Goal: Information Seeking & Learning: Learn about a topic

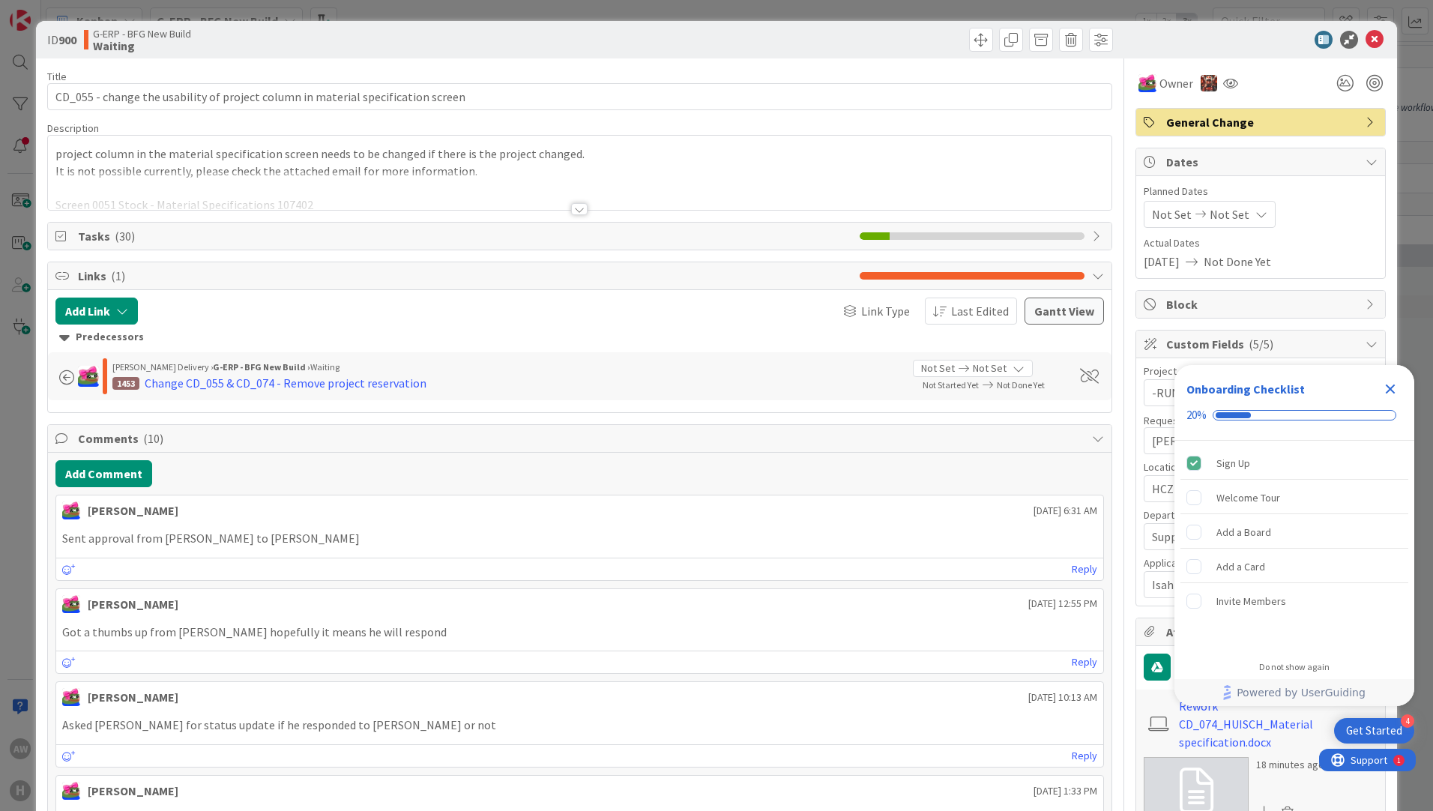
click at [363, 184] on div at bounding box center [579, 191] width 1063 height 38
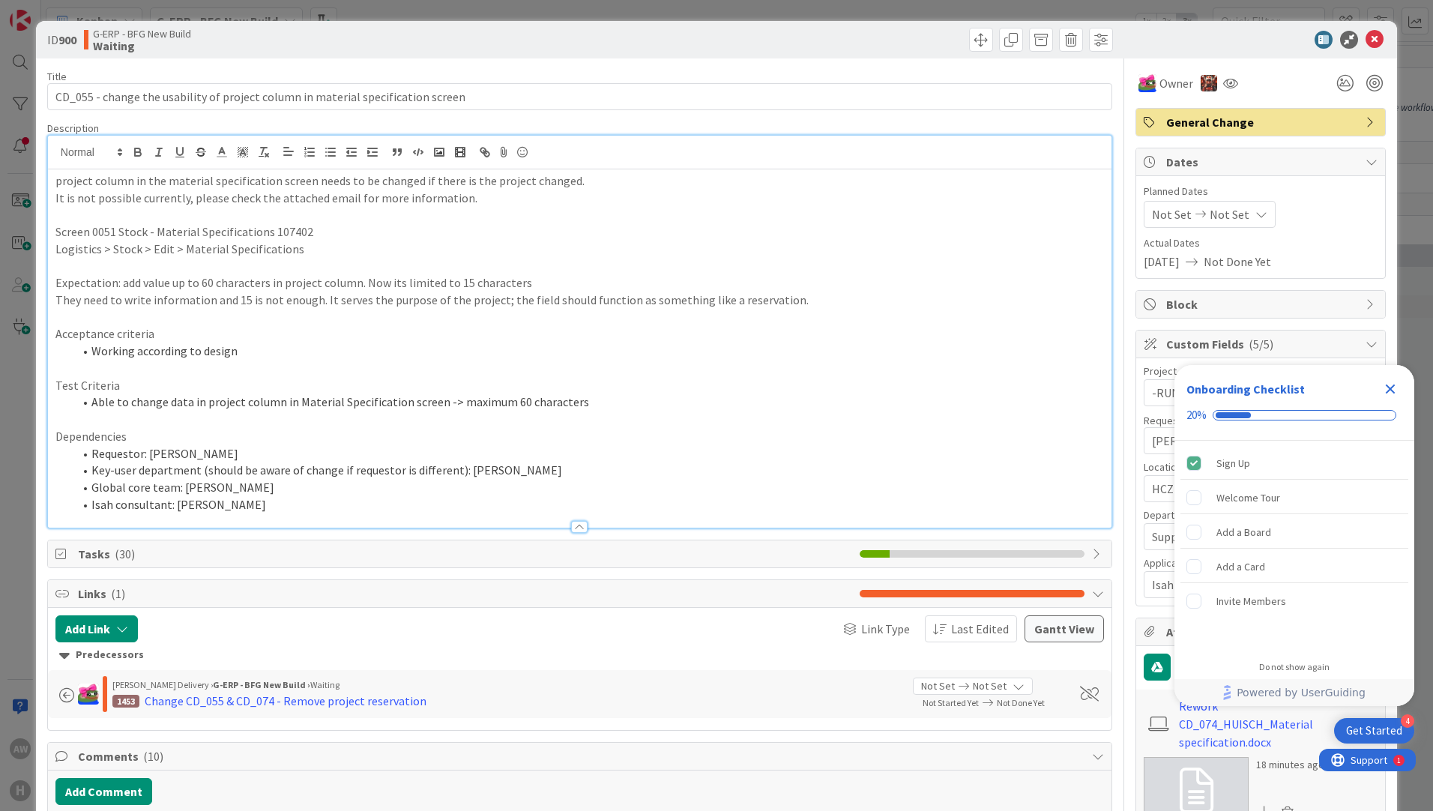
click at [511, 330] on p "Acceptance criteria" at bounding box center [579, 333] width 1048 height 17
drag, startPoint x: 1366, startPoint y: 37, endPoint x: 1299, endPoint y: 52, distance: 69.1
click at [1366, 37] on icon at bounding box center [1374, 40] width 18 height 18
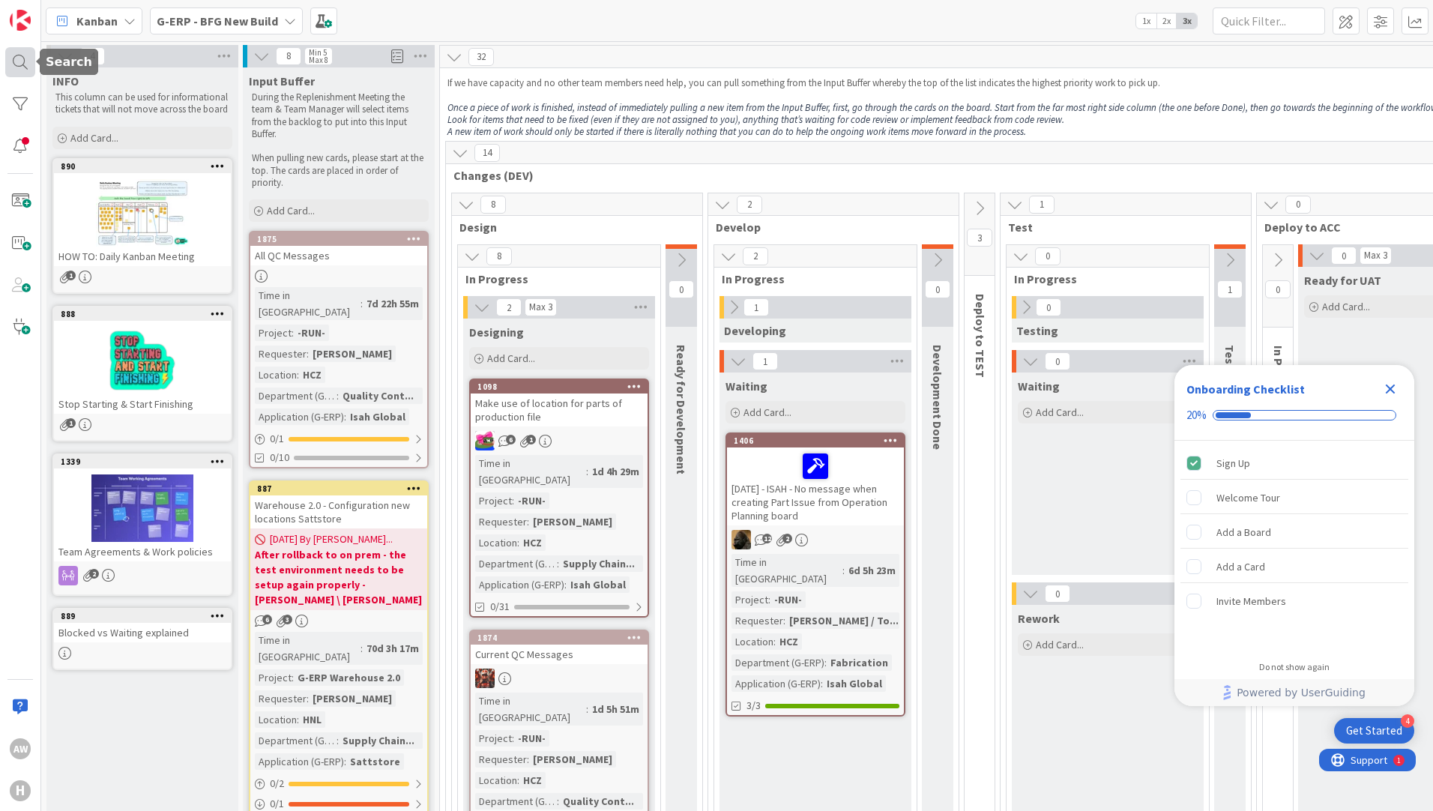
click at [21, 64] on div at bounding box center [20, 62] width 30 height 30
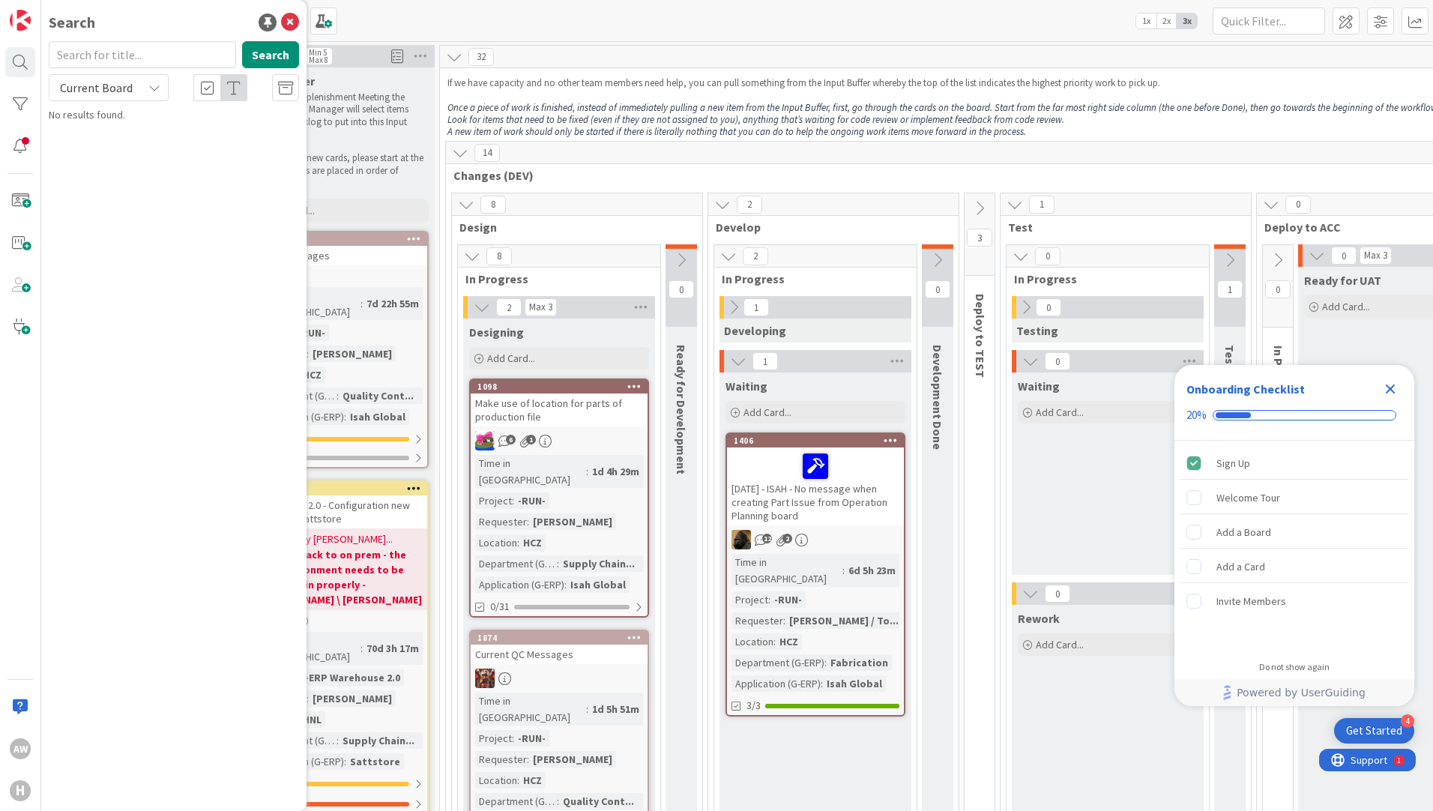
click at [148, 59] on input "text" at bounding box center [142, 54] width 187 height 27
type input "785"
click at [172, 123] on div "G-ERP - BFG New Build › Waiting" at bounding box center [184, 117] width 229 height 13
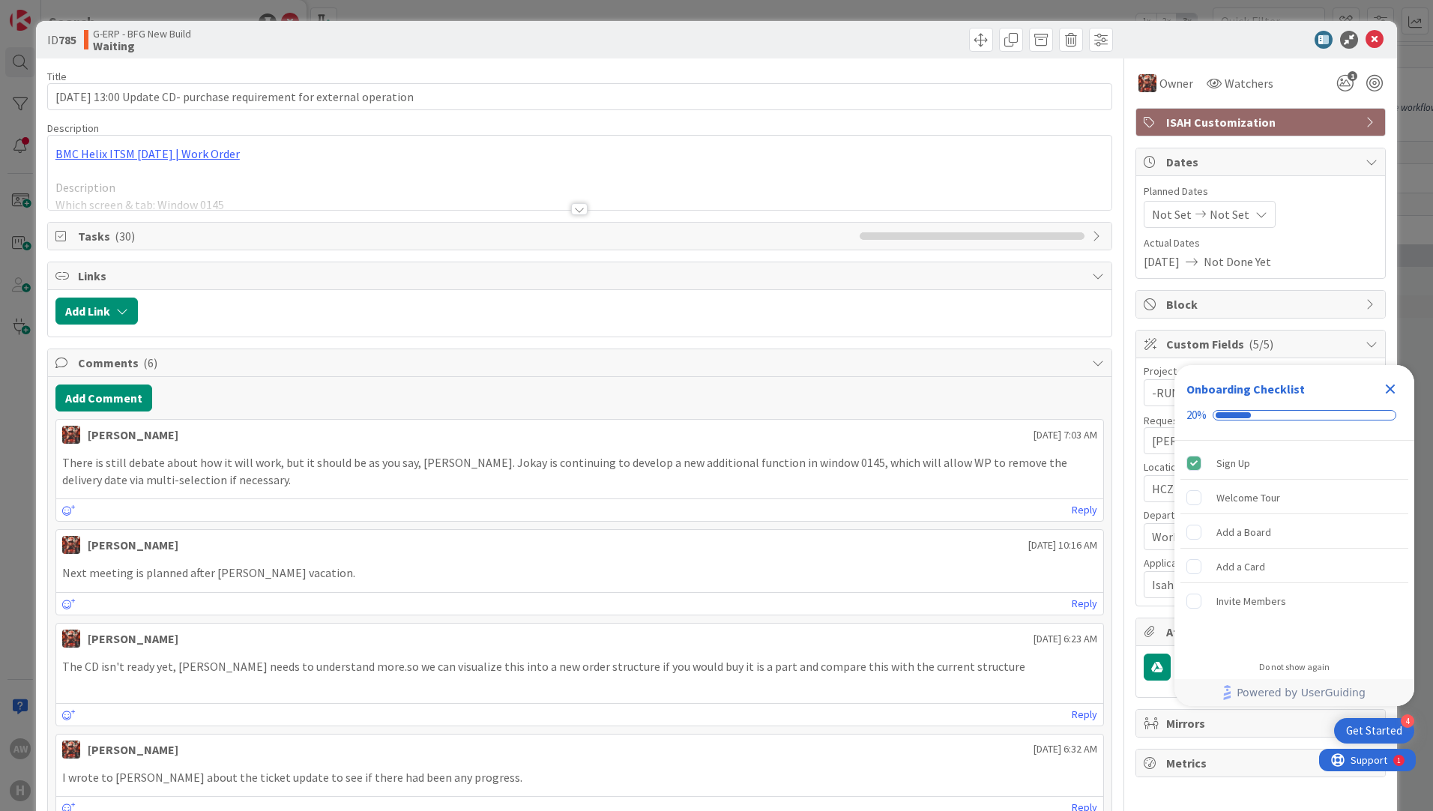
click at [578, 208] on div at bounding box center [579, 209] width 16 height 12
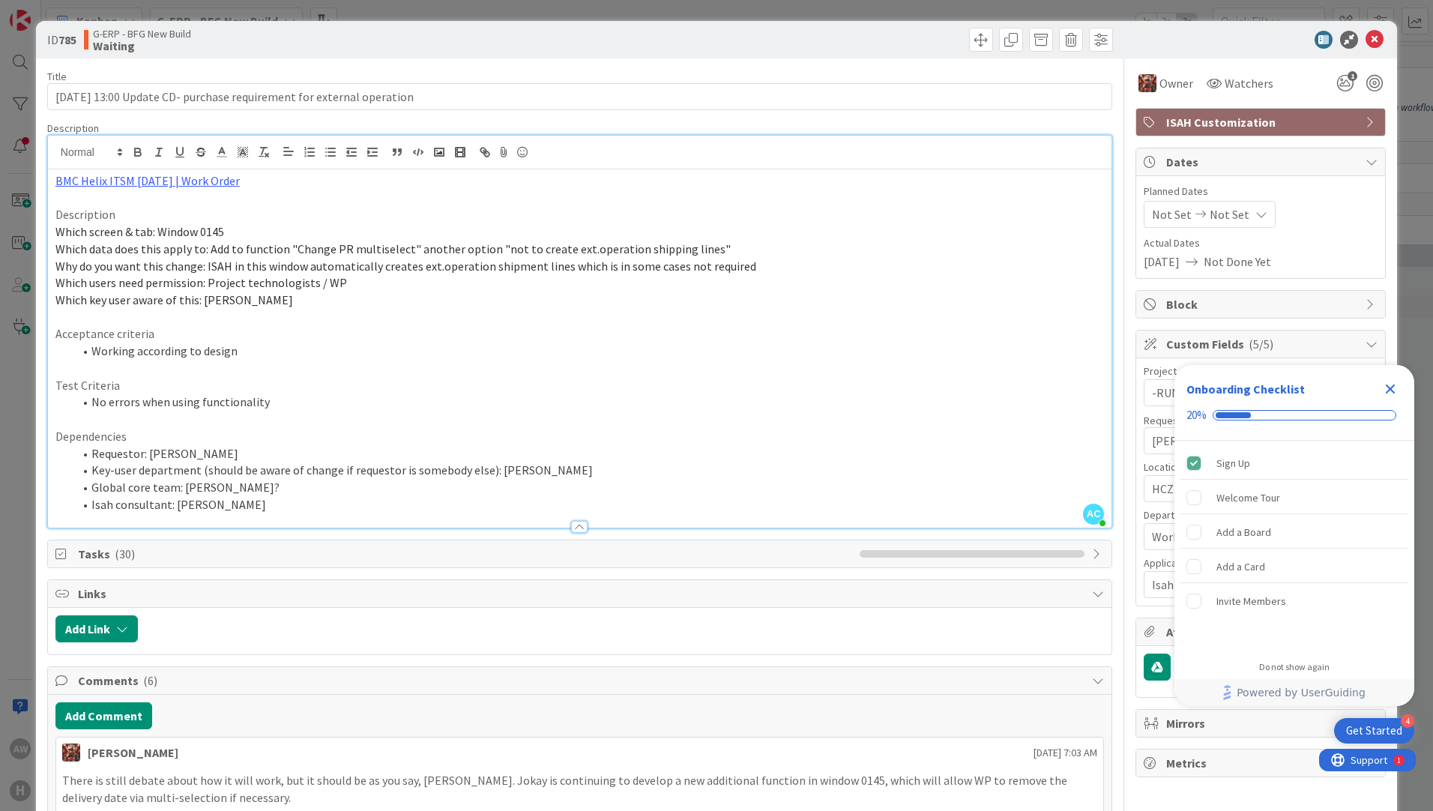
click at [451, 372] on p at bounding box center [579, 368] width 1048 height 17
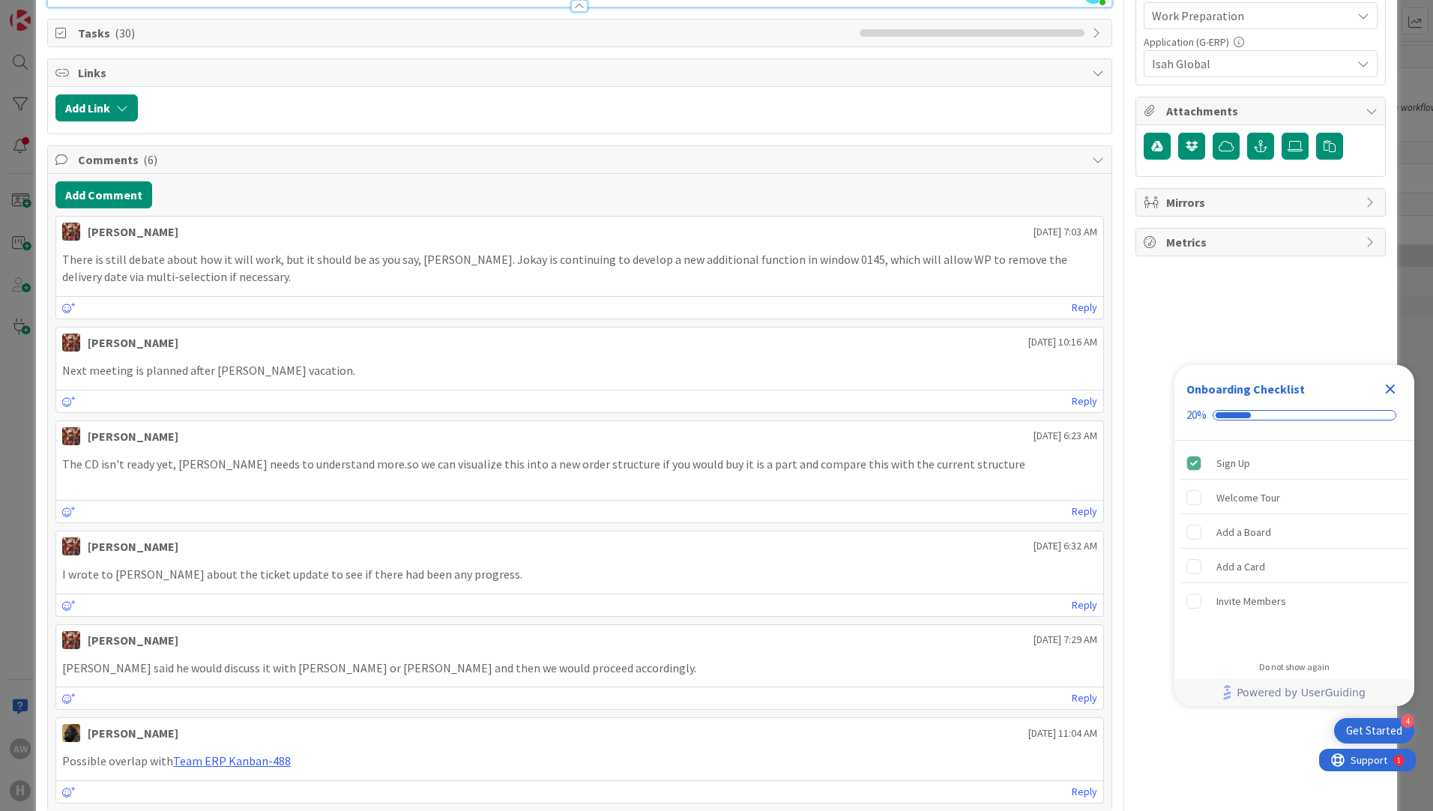
scroll to position [525, 0]
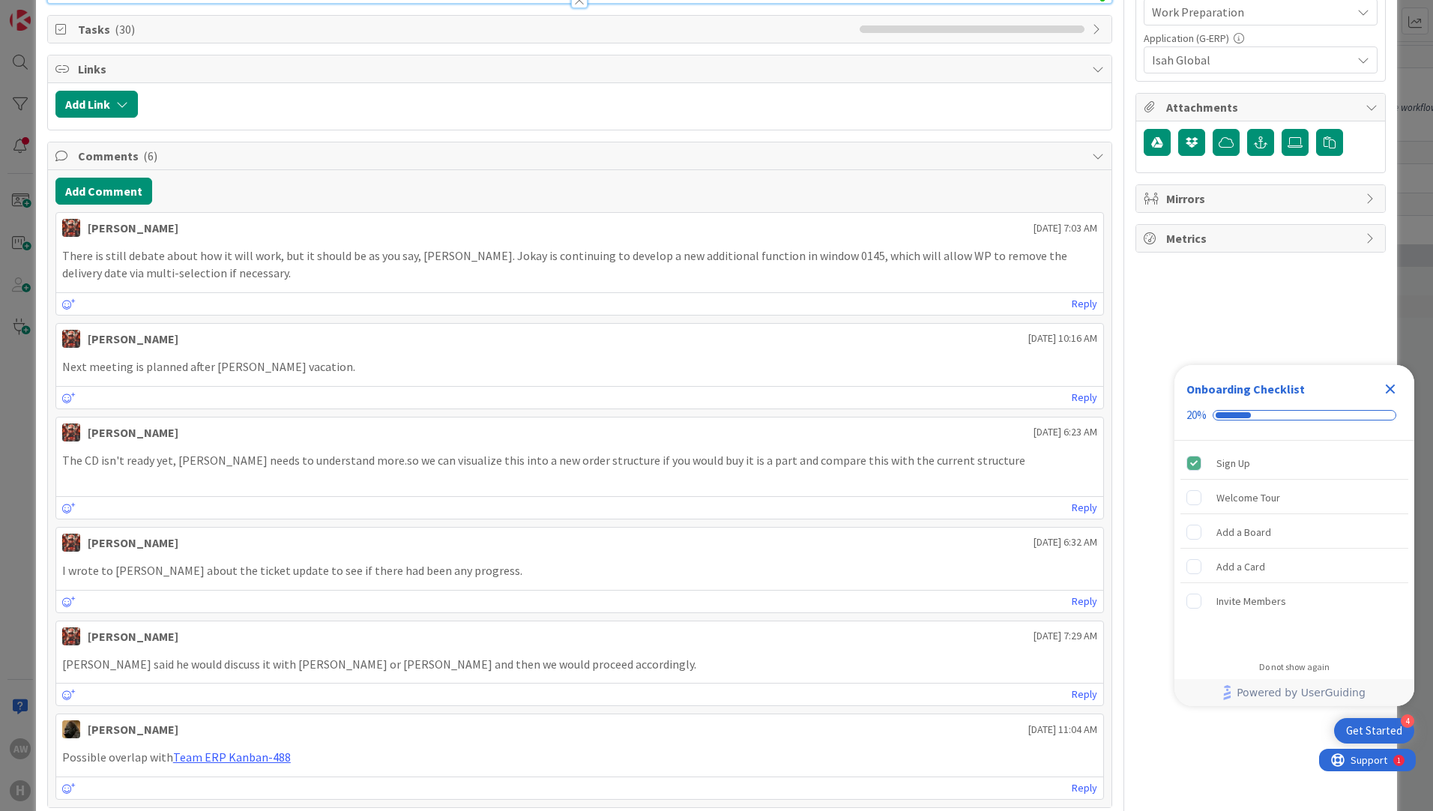
click at [421, 465] on span "so we can visualize this into a new order structure if you would buy it is a pa…" at bounding box center [716, 460] width 618 height 15
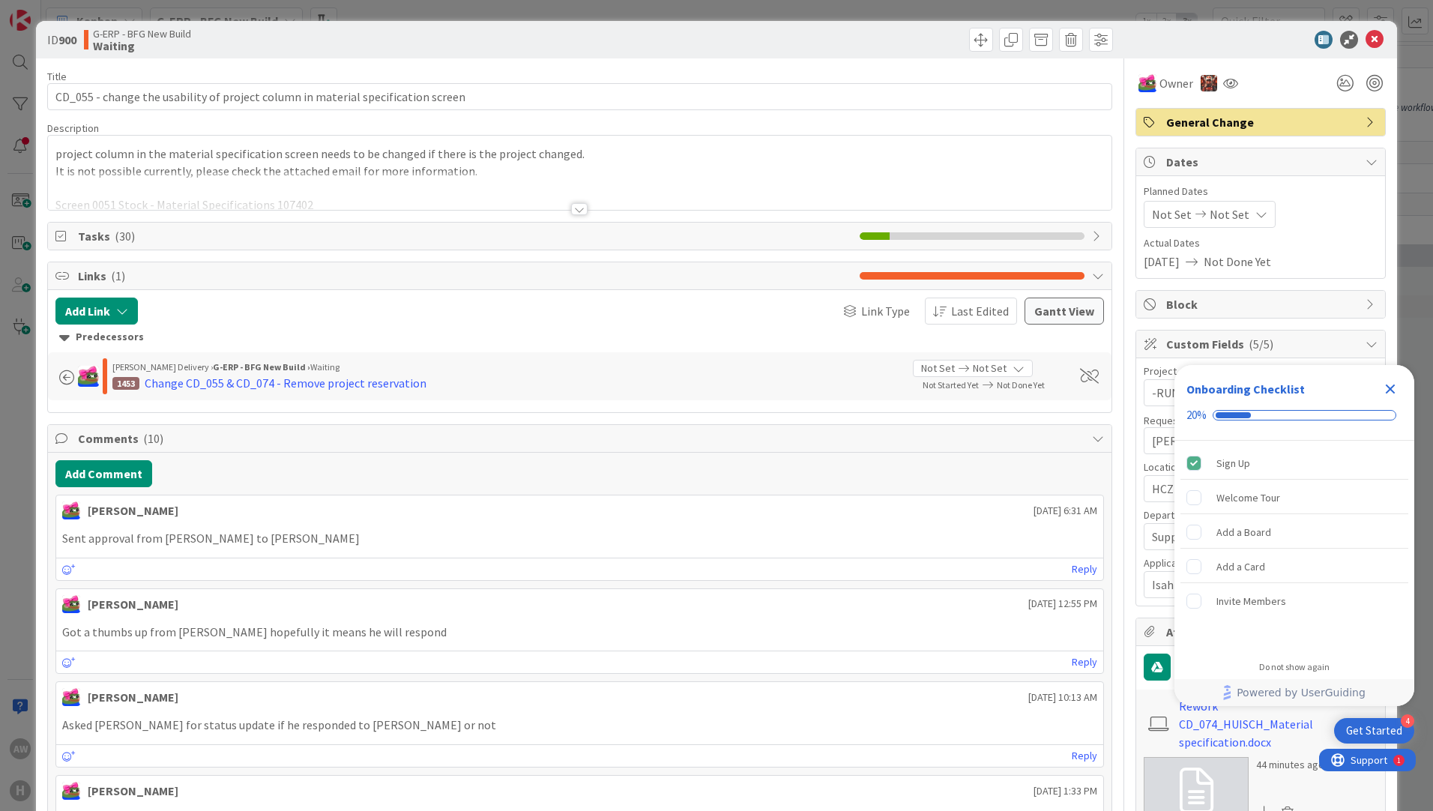
click at [575, 212] on div at bounding box center [579, 209] width 16 height 12
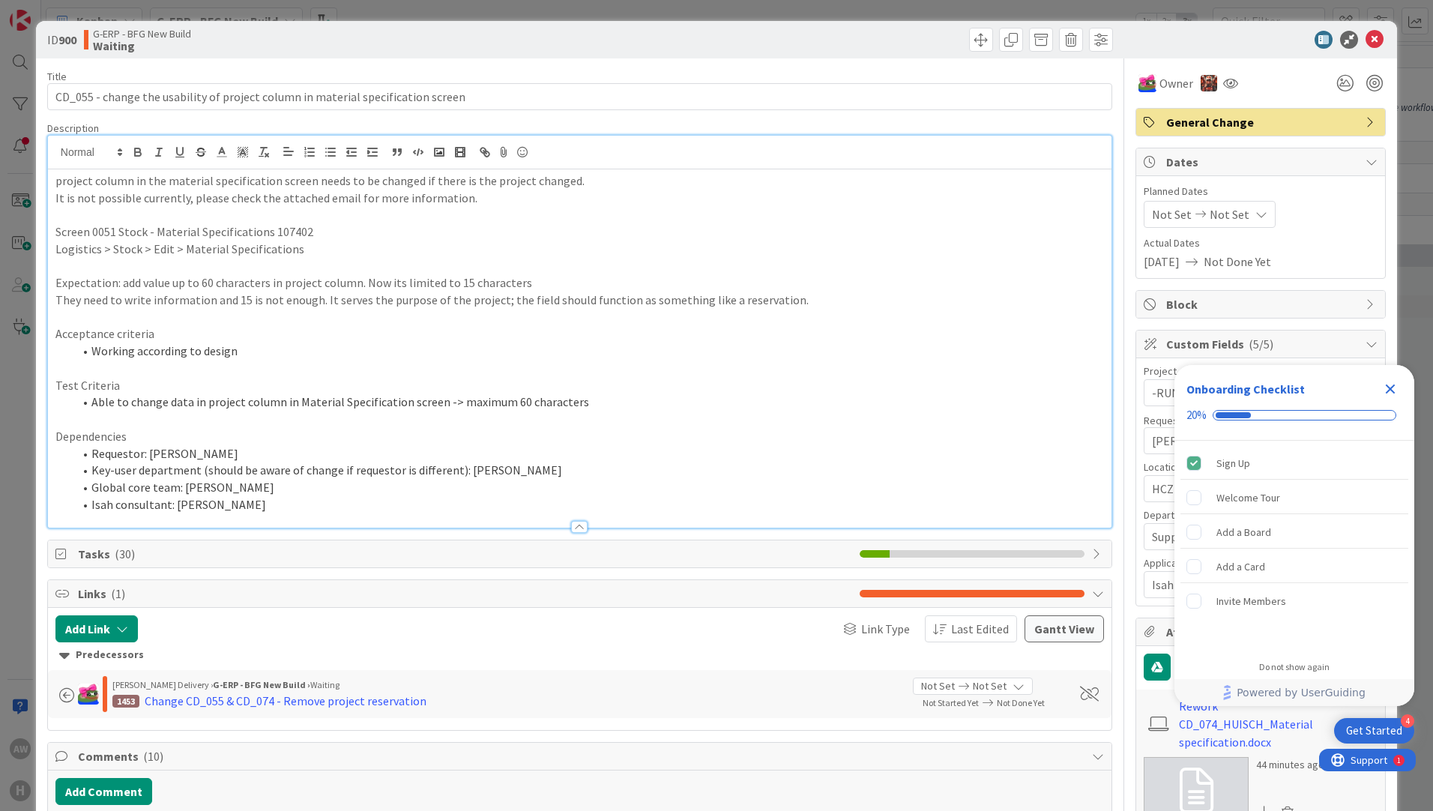
click at [234, 229] on p "Screen 0051 Stock - Material Specifications 107402" at bounding box center [579, 231] width 1048 height 17
click at [309, 503] on li "Isah consultant: [PERSON_NAME]" at bounding box center [588, 504] width 1030 height 17
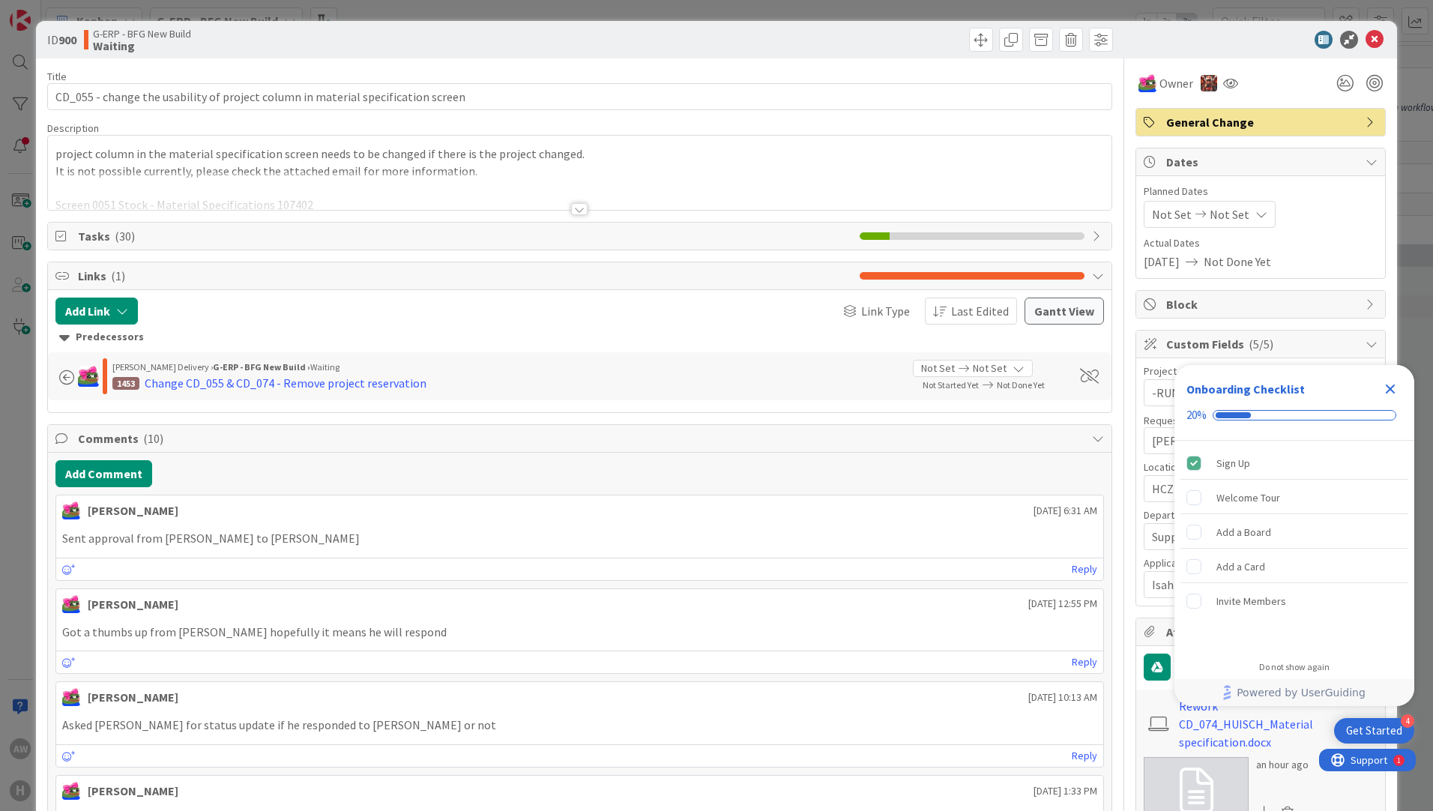
click at [563, 205] on div at bounding box center [579, 191] width 1063 height 38
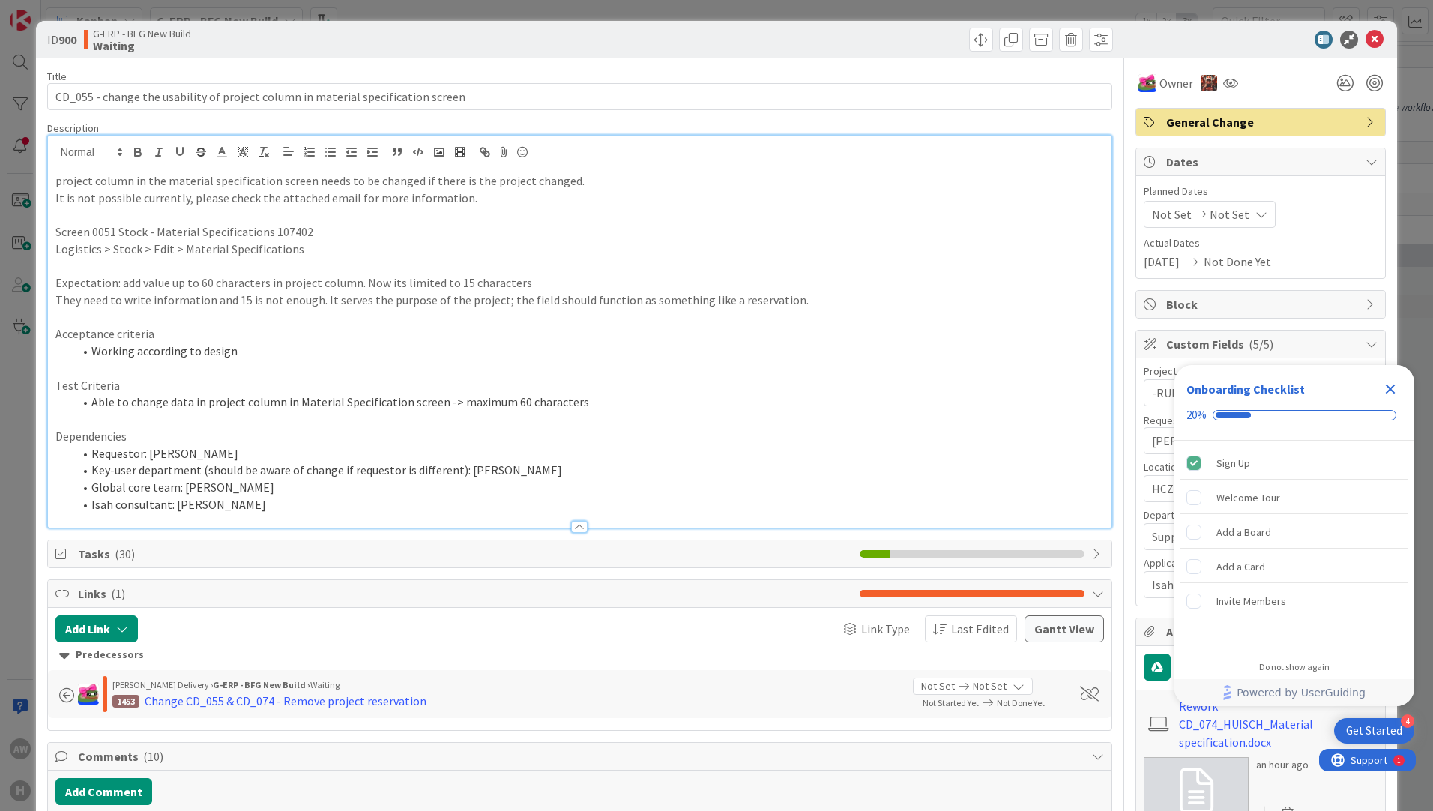
click at [707, 381] on p "Test Criteria" at bounding box center [579, 385] width 1048 height 17
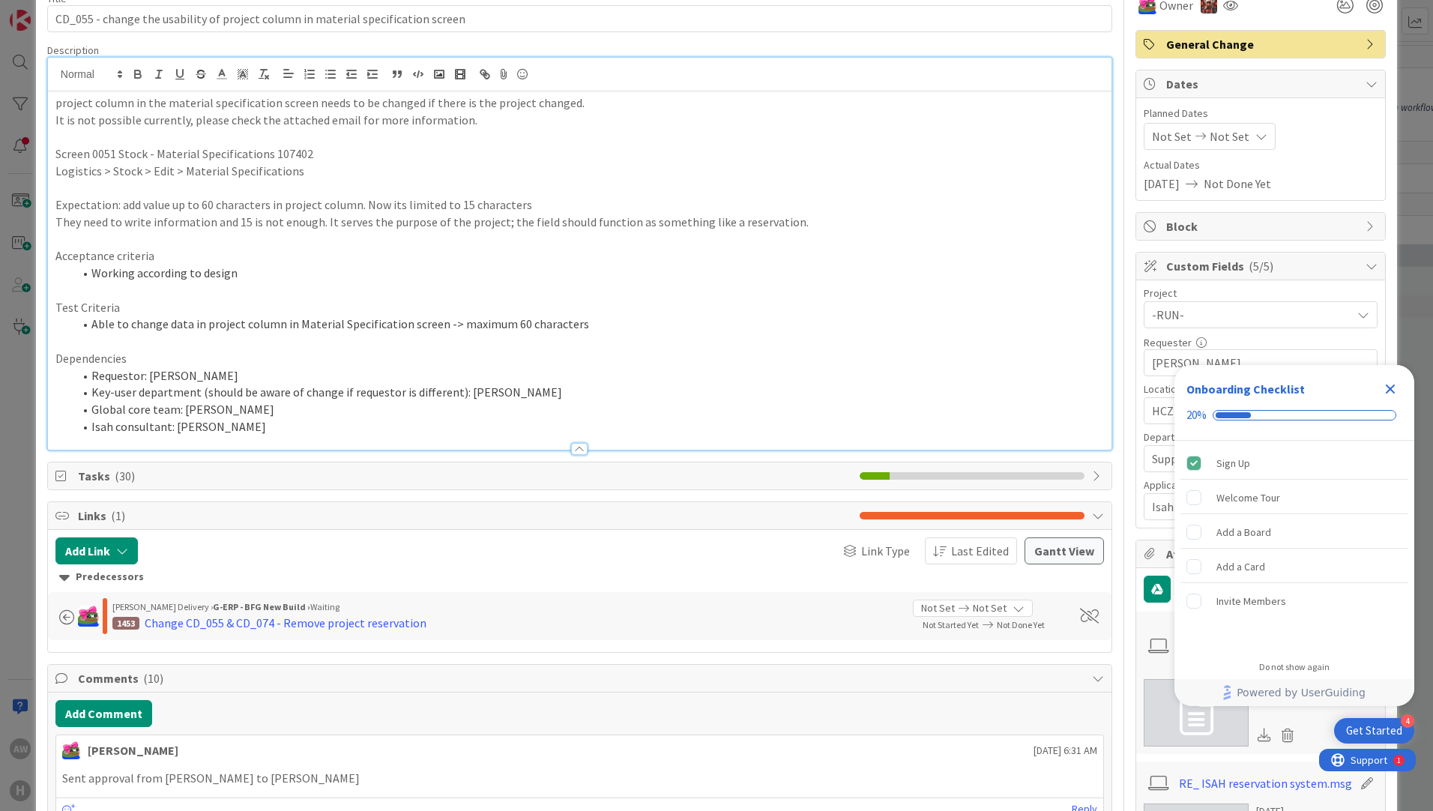
scroll to position [75, 0]
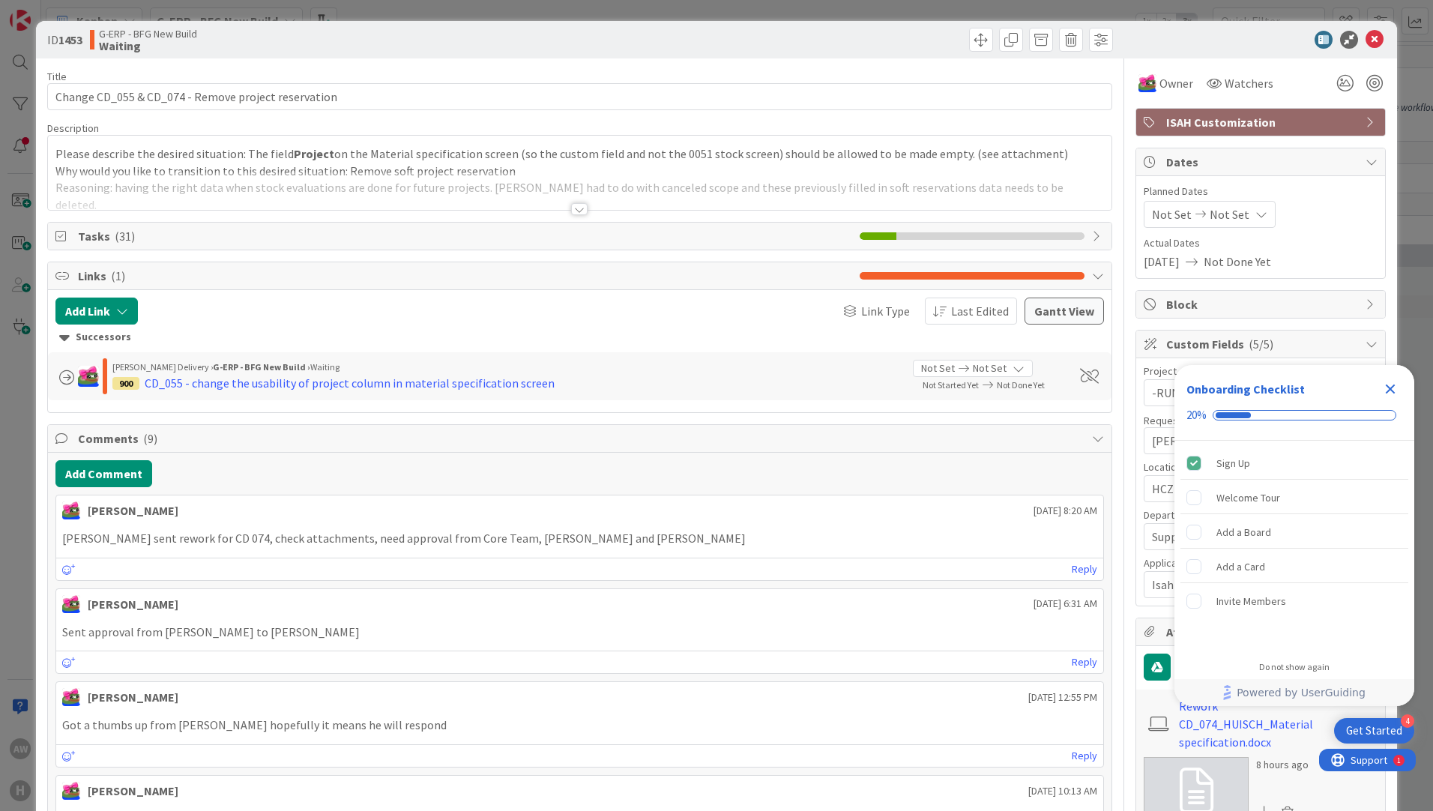
click at [574, 211] on div at bounding box center [579, 209] width 16 height 12
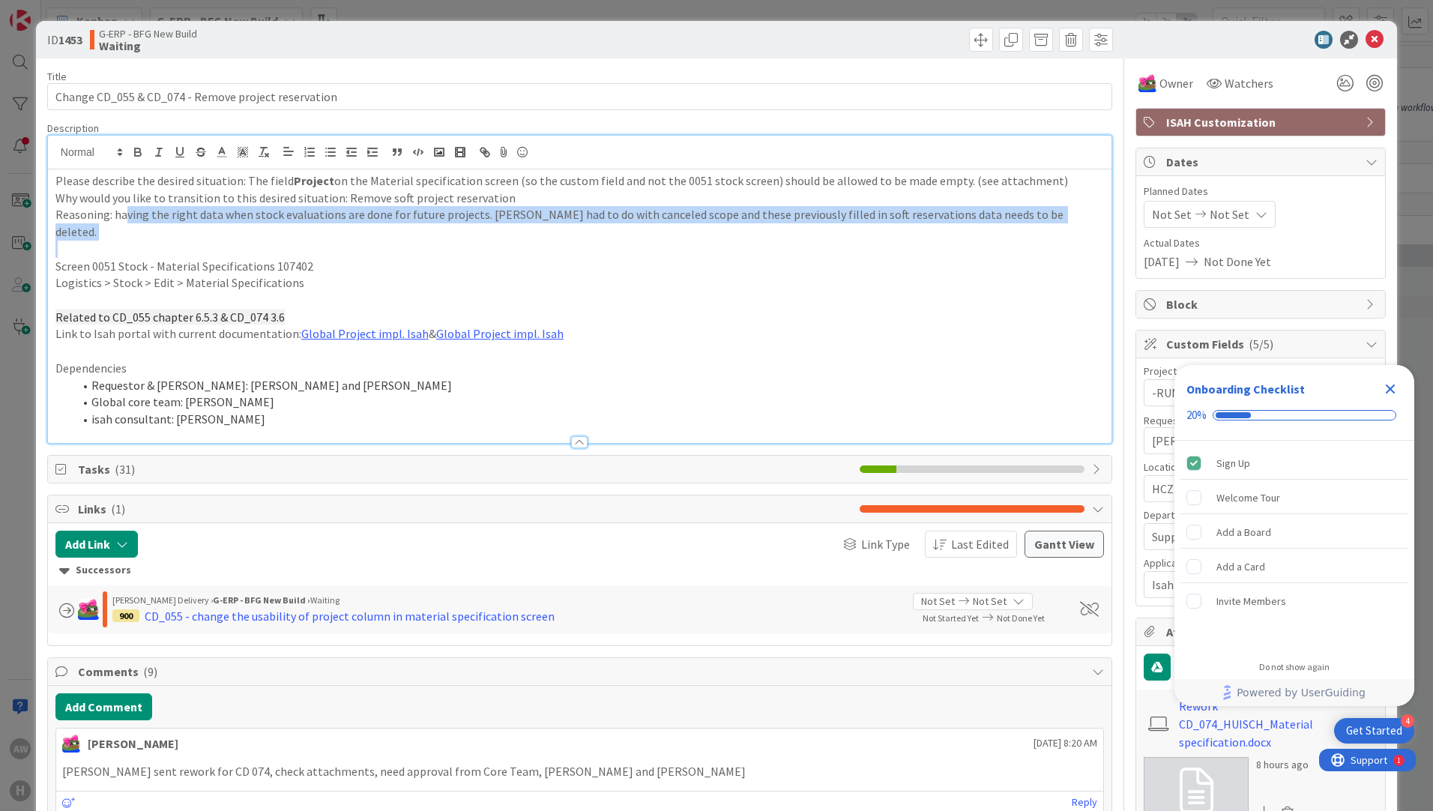
drag, startPoint x: 127, startPoint y: 219, endPoint x: 325, endPoint y: 224, distance: 197.9
click at [325, 224] on div "Please describe the desired situation: The field Project on the Material specif…" at bounding box center [579, 306] width 1063 height 274
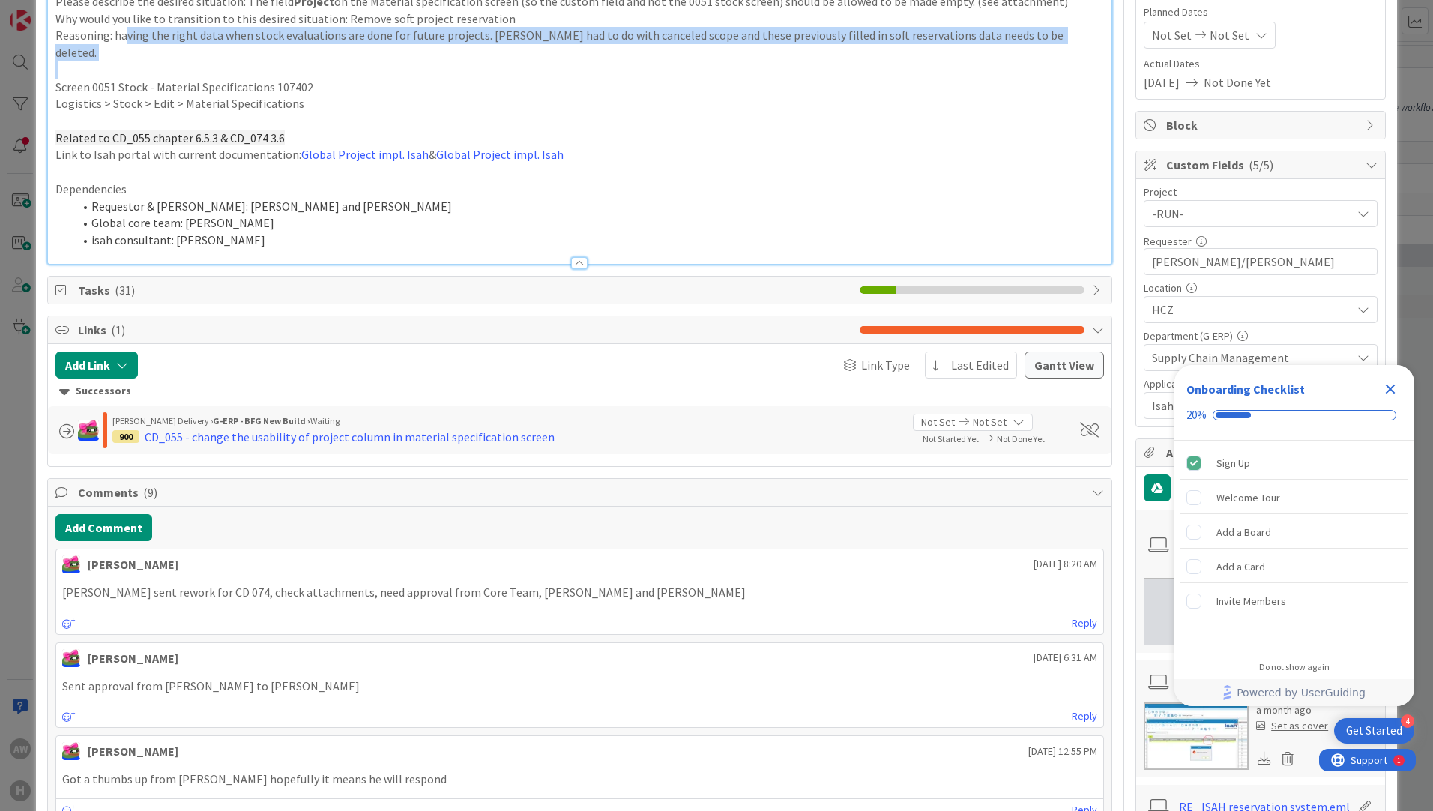
scroll to position [300, 0]
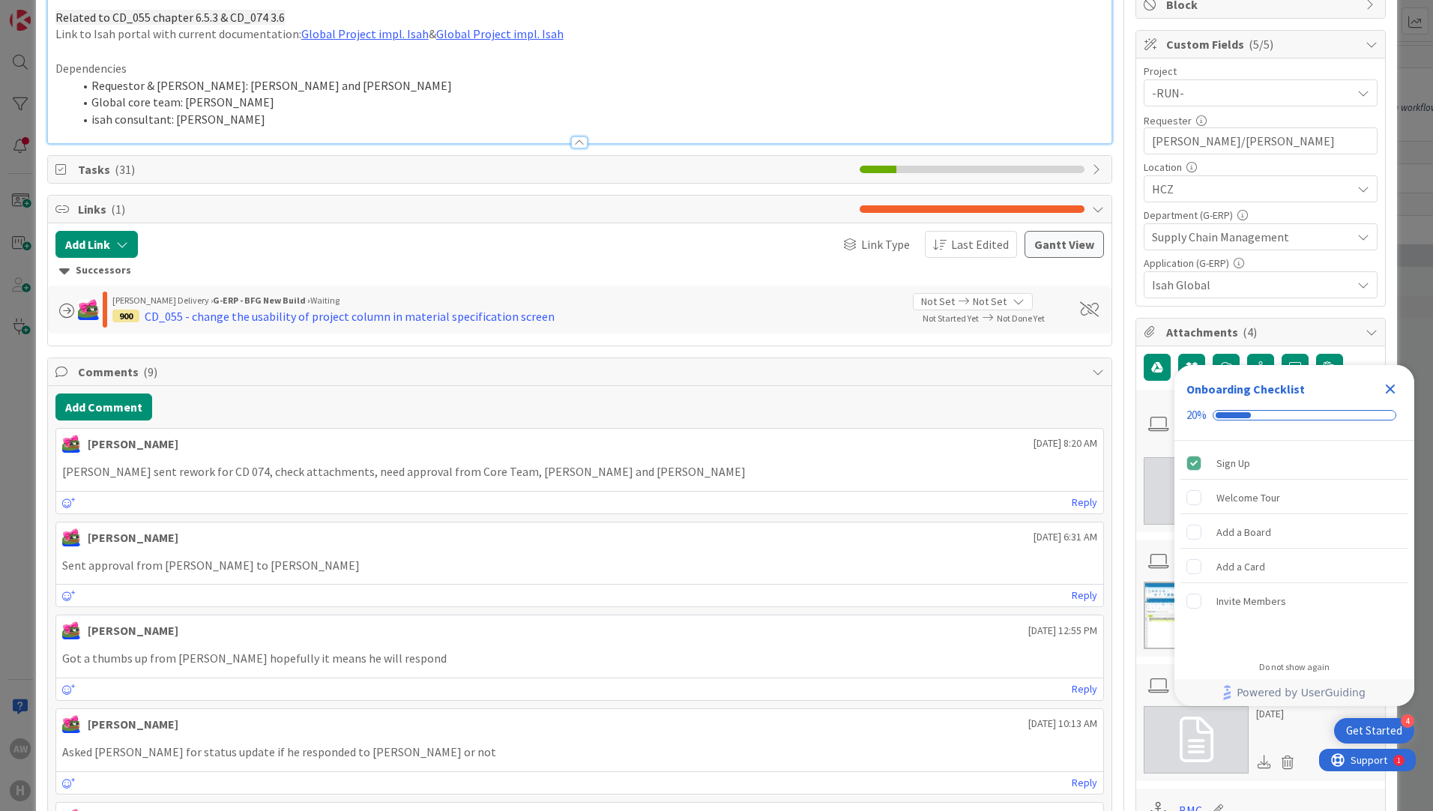
click at [478, 463] on p "Tim sent rework for CD 074, check attachments, need approval from Core Team, Ma…" at bounding box center [579, 471] width 1035 height 17
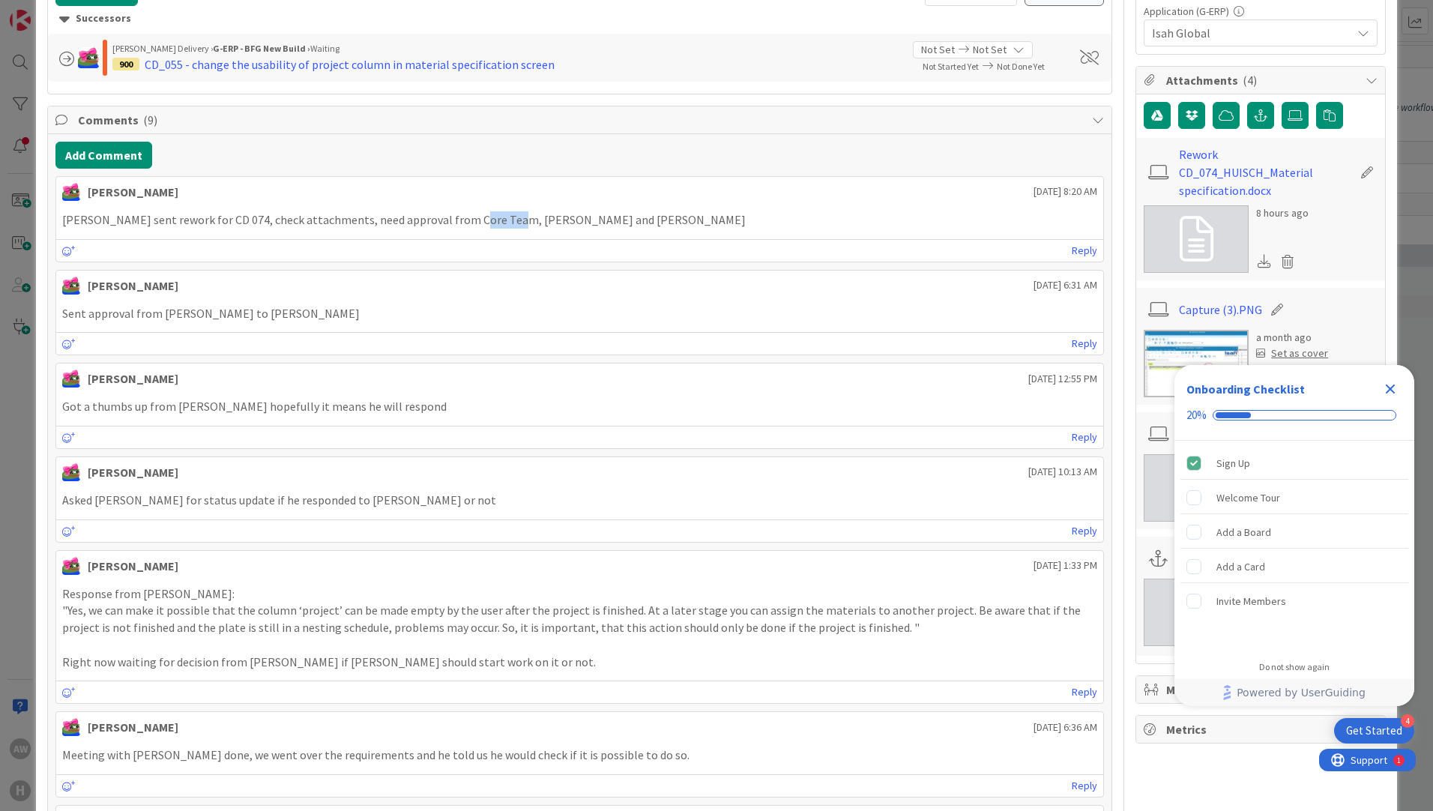
scroll to position [525, 0]
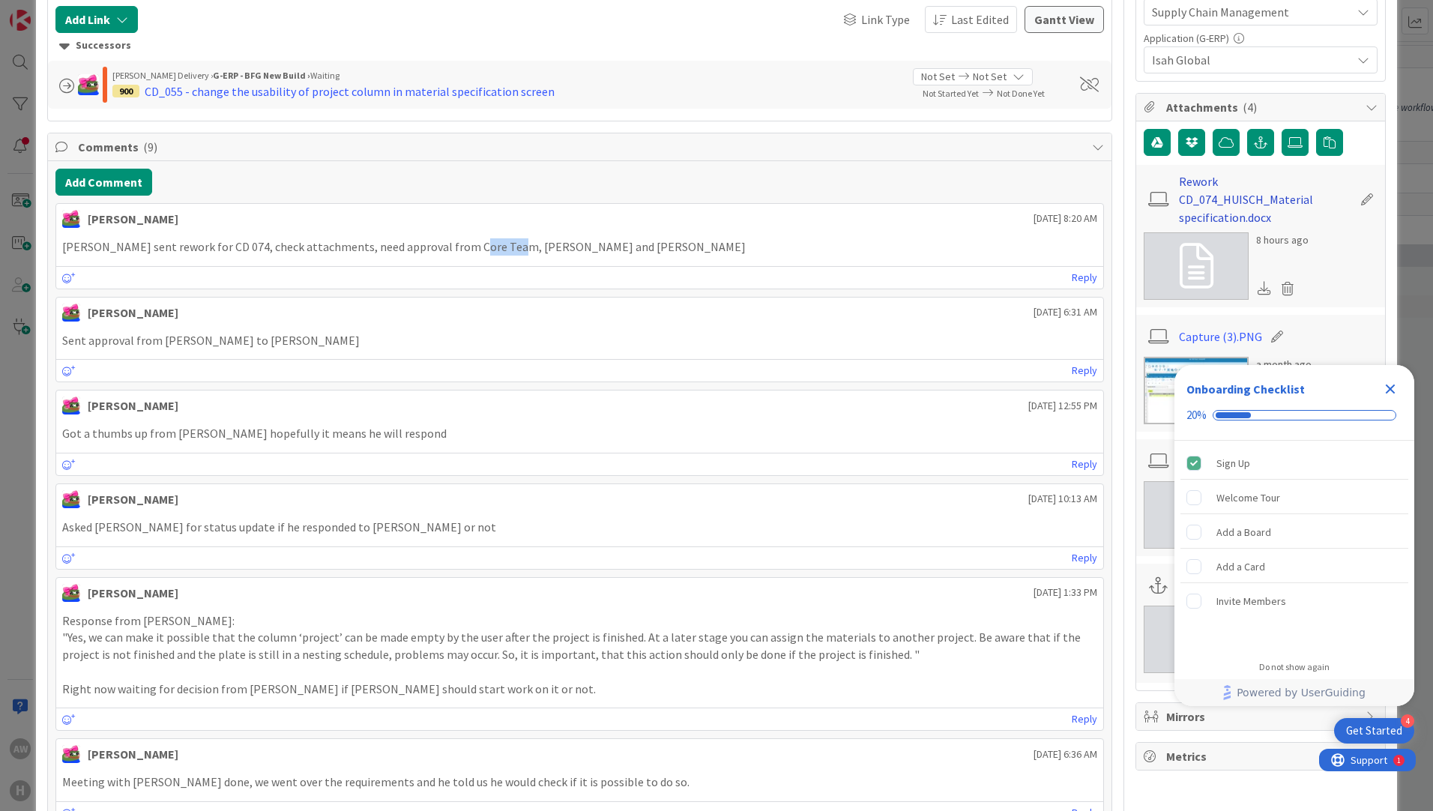
click at [1227, 189] on link "Rework CD_074_HUISCH_Material specification.docx" at bounding box center [1266, 199] width 174 height 54
